Goal: Information Seeking & Learning: Understand process/instructions

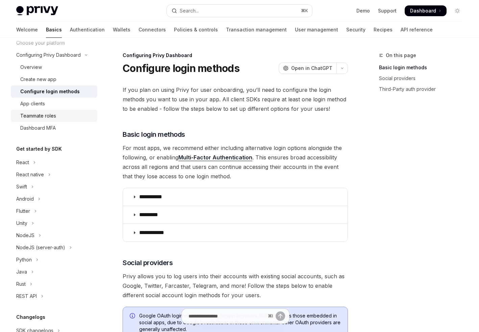
scroll to position [51, 0]
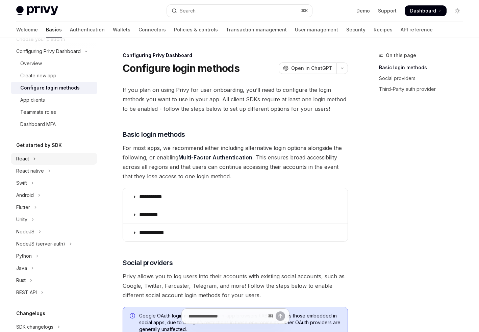
click at [31, 156] on button "React" at bounding box center [54, 159] width 86 height 12
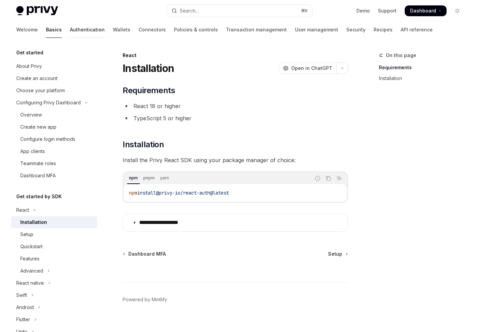
click at [70, 28] on link "Authentication" at bounding box center [87, 30] width 35 height 16
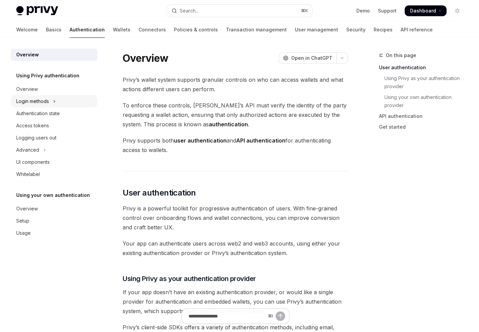
click at [26, 100] on div "Login methods" at bounding box center [32, 101] width 33 height 8
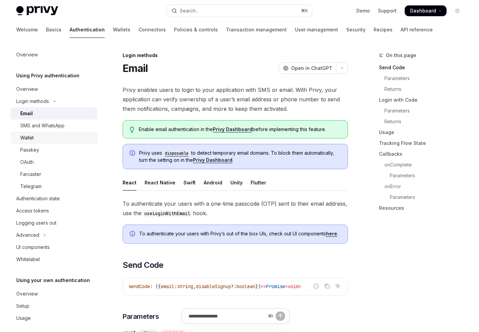
click at [33, 141] on div "Wallet" at bounding box center [26, 138] width 13 height 8
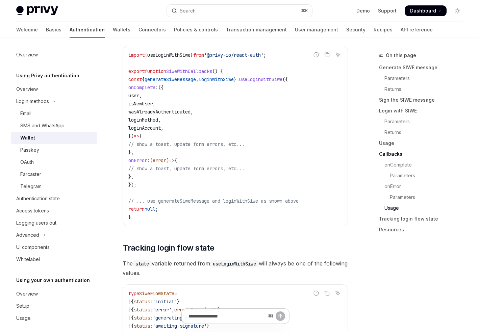
scroll to position [1735, 0]
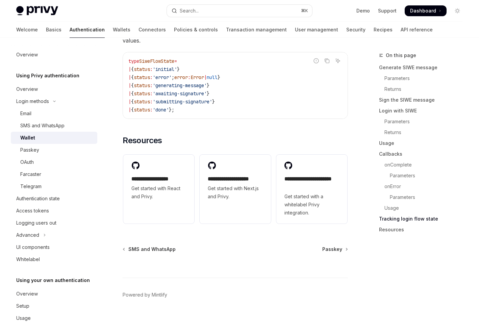
drag, startPoint x: 124, startPoint y: 66, endPoint x: 236, endPoint y: 114, distance: 122.2
copy div "Loremi DoloRS Amet co AdipISC ElitSE Doei te InciDID Utl etdol mag aliquae admi…"
click at [246, 252] on div "⌘ I" at bounding box center [235, 264] width 225 height 25
click at [39, 110] on div "Email" at bounding box center [56, 113] width 73 height 8
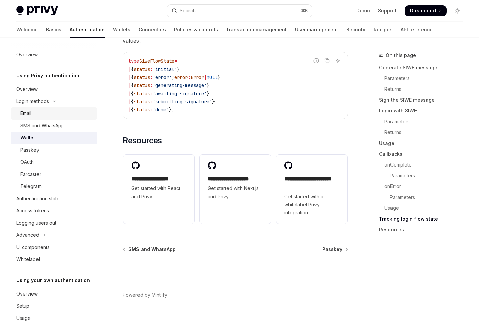
type textarea "*"
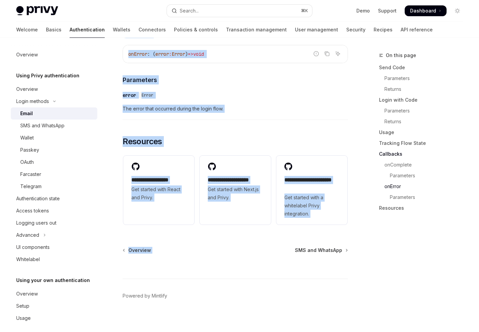
scroll to position [1377, 0]
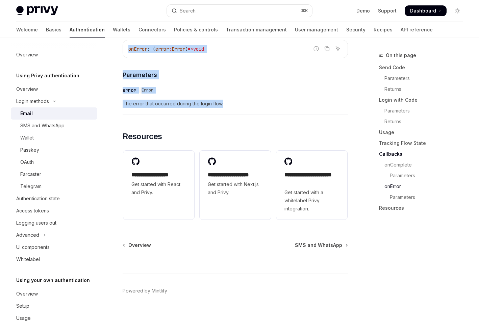
drag, startPoint x: 122, startPoint y: 66, endPoint x: 255, endPoint y: 110, distance: 140.1
copy div "Lorem IpsuMD Sita co AdipISC ElitSE Doei te InciDID Utlab etdolor magna al enim…"
